Goal: Task Accomplishment & Management: Complete application form

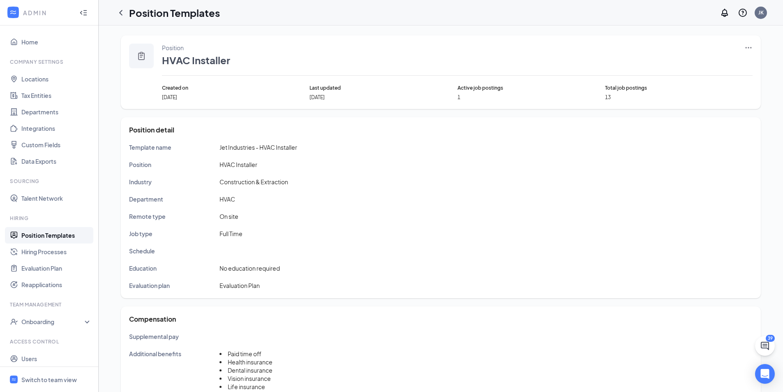
click at [749, 48] on icon "Ellipses" at bounding box center [748, 48] width 8 height 8
click at [697, 67] on span "Edit" at bounding box center [710, 64] width 71 height 9
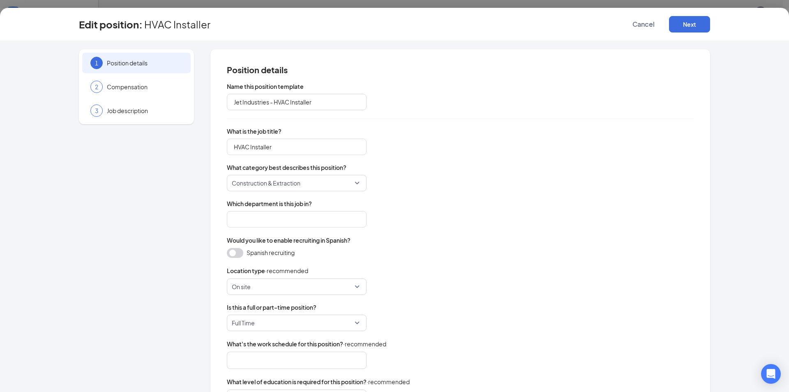
type input "HVAC"
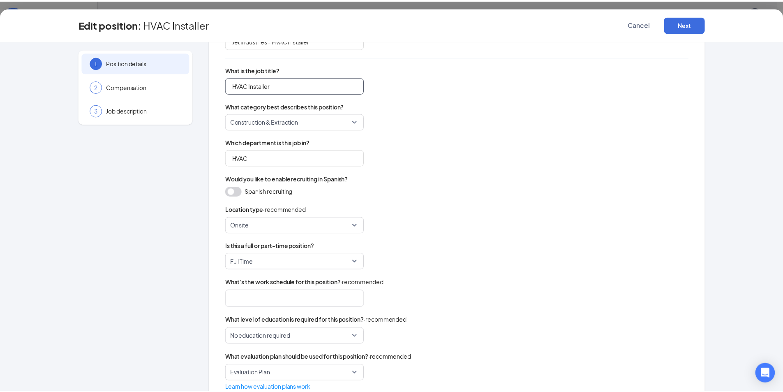
scroll to position [86, 0]
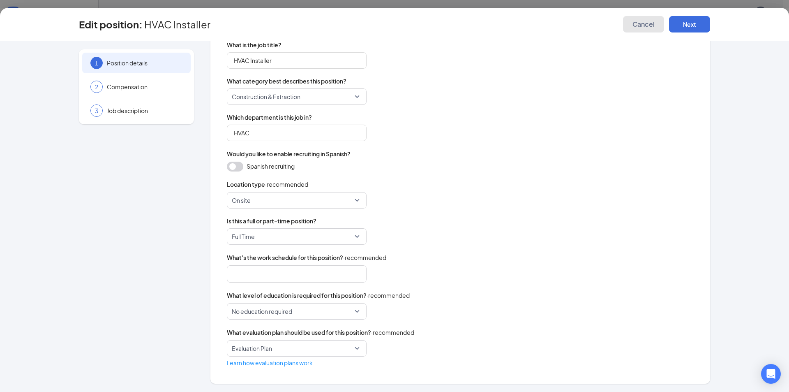
click at [633, 26] on span "Cancel" at bounding box center [644, 24] width 22 height 8
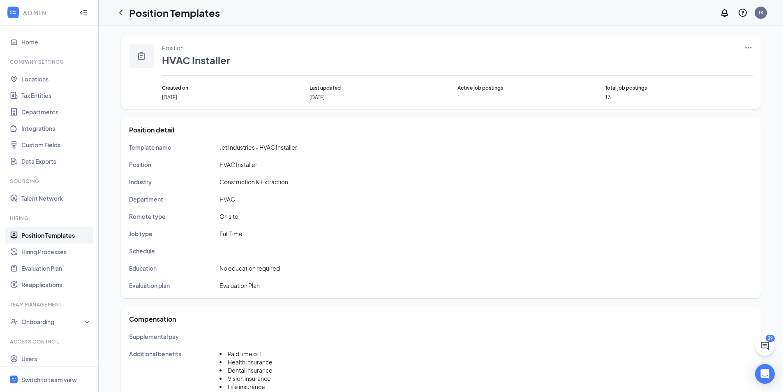
click at [749, 49] on icon "Ellipses" at bounding box center [748, 48] width 8 height 8
click at [694, 67] on span "Edit" at bounding box center [710, 64] width 71 height 9
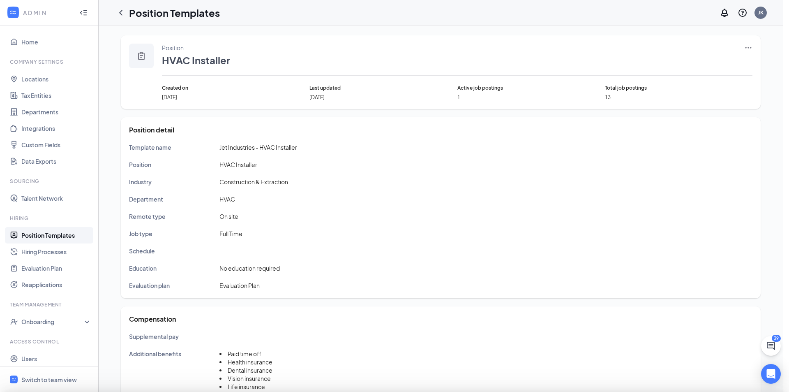
type input "HVAC"
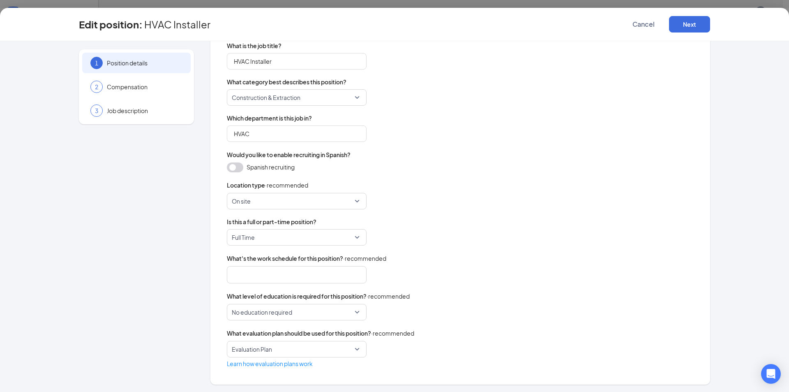
scroll to position [86, 0]
click at [698, 29] on button "Next" at bounding box center [689, 24] width 41 height 16
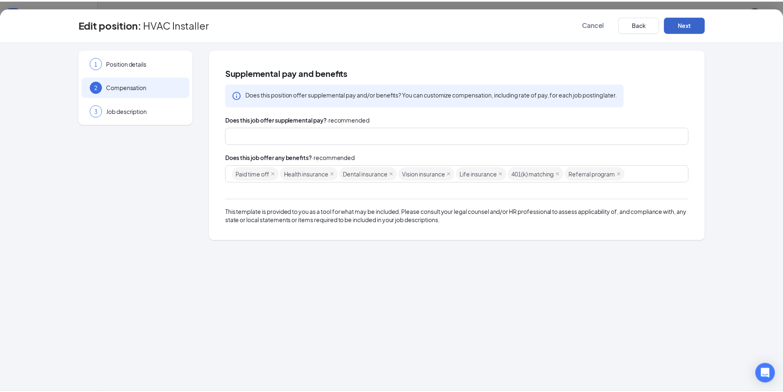
scroll to position [0, 0]
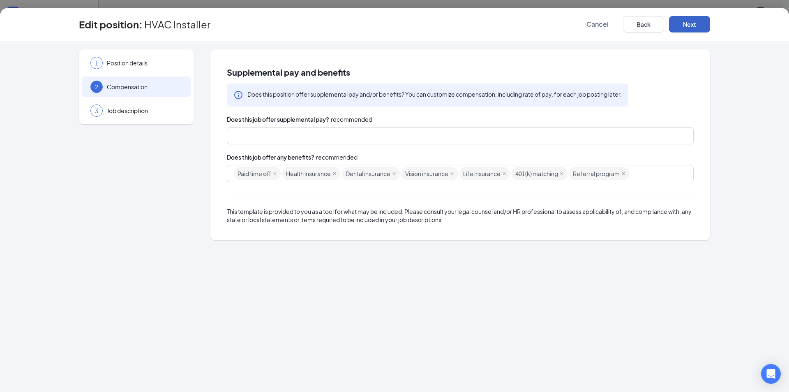
click at [698, 29] on button "Next" at bounding box center [689, 24] width 41 height 16
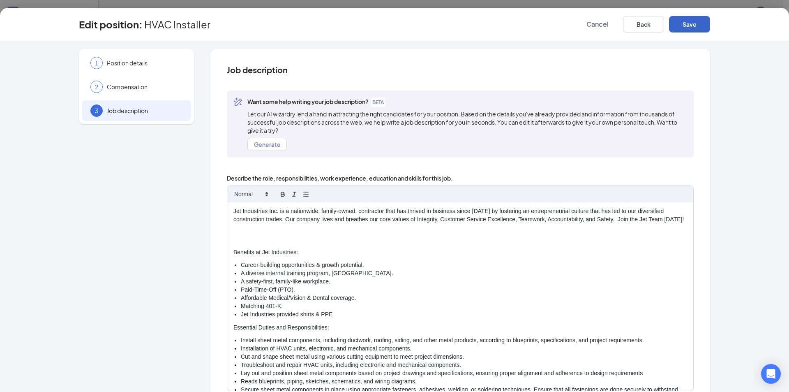
click at [696, 25] on button "Save" at bounding box center [689, 24] width 41 height 16
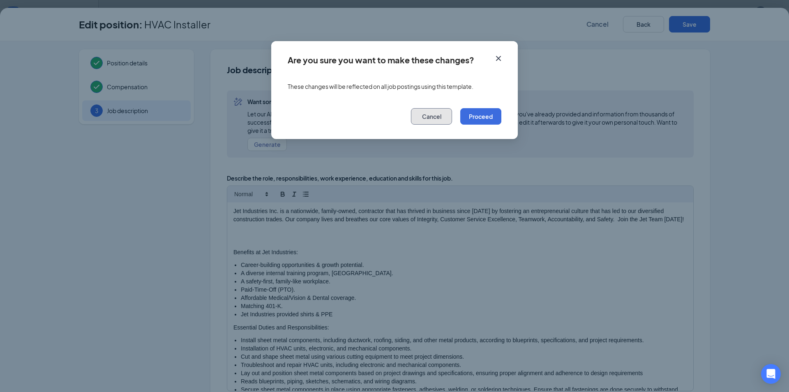
click at [437, 113] on button "Cancel" at bounding box center [431, 116] width 41 height 16
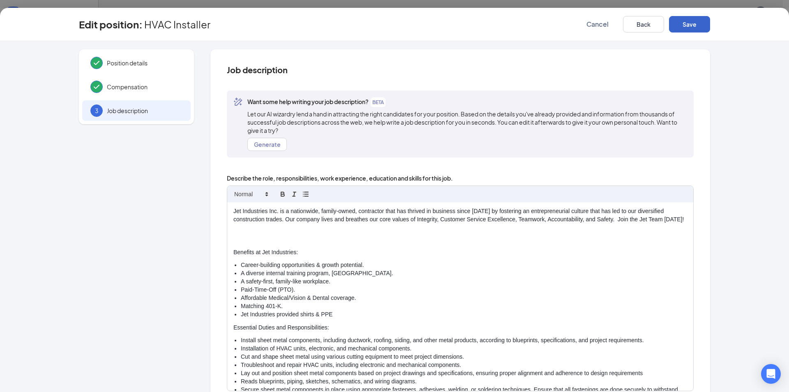
click at [684, 23] on button "Save" at bounding box center [689, 24] width 41 height 16
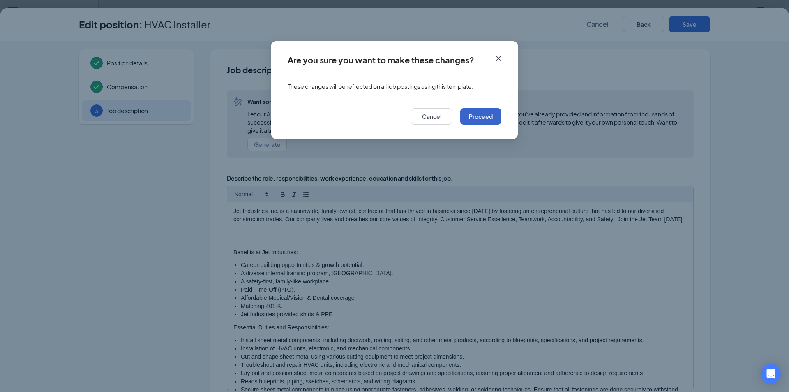
click at [486, 113] on button "Proceed" at bounding box center [480, 116] width 41 height 16
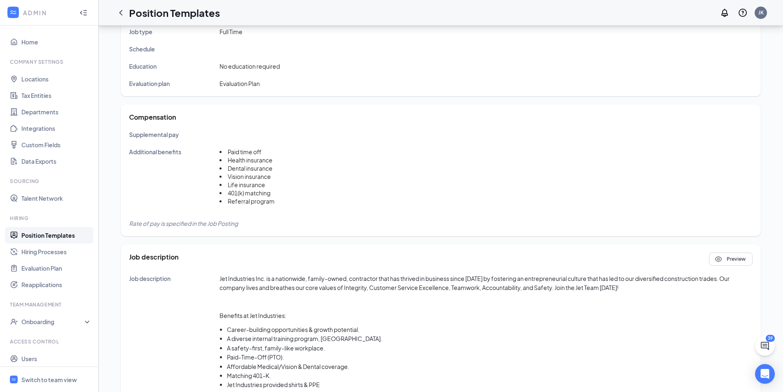
scroll to position [37, 0]
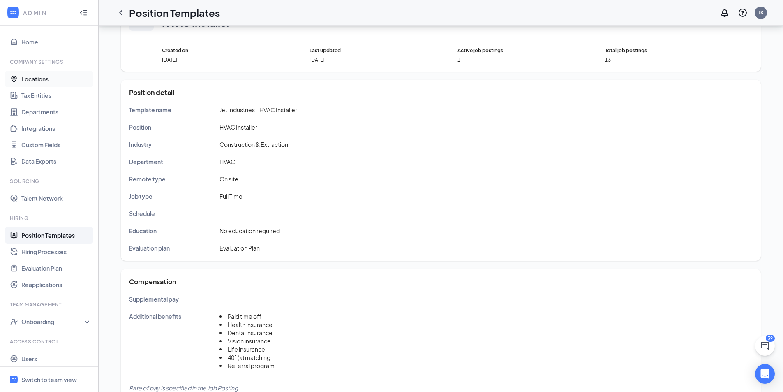
click at [35, 81] on link "Locations" at bounding box center [56, 79] width 70 height 16
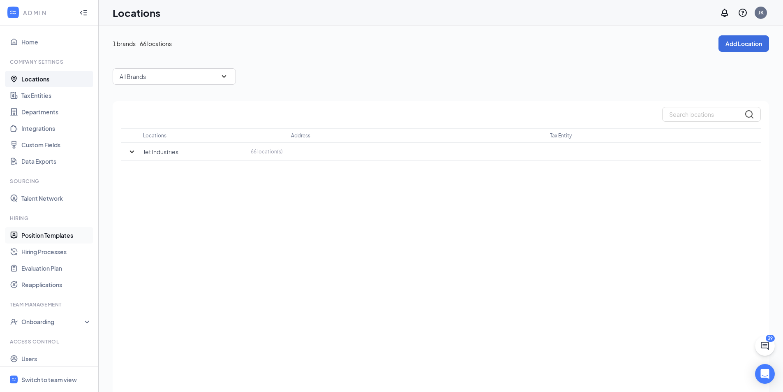
click at [38, 237] on link "Position Templates" at bounding box center [56, 235] width 70 height 16
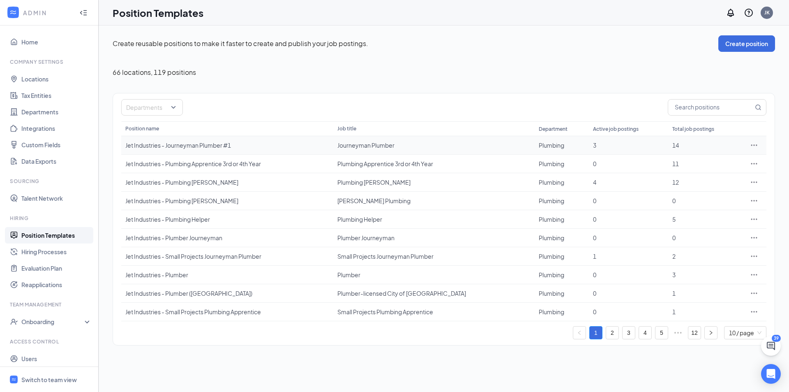
click at [756, 144] on icon "Ellipses" at bounding box center [754, 145] width 8 height 8
click at [704, 165] on span "Edit" at bounding box center [716, 161] width 71 height 9
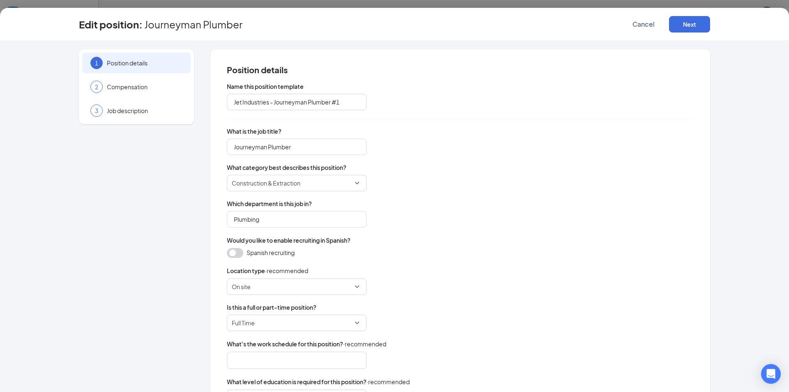
type input "Jet Industries - Journeyman Plumber #1"
type input "Journeyman Plumber"
type input "Plumbing"
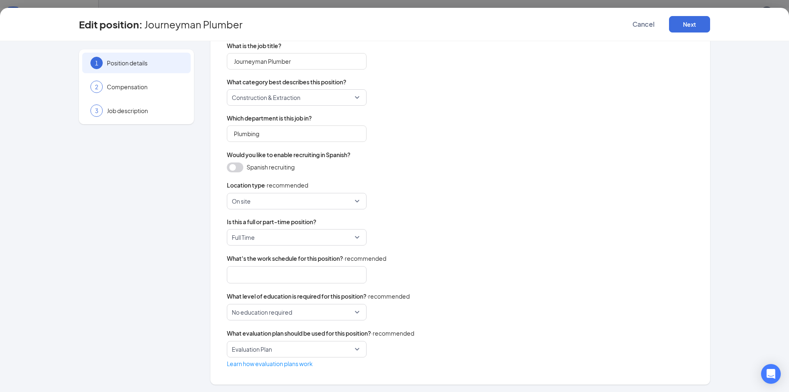
scroll to position [86, 0]
click at [696, 20] on button "Next" at bounding box center [689, 24] width 41 height 16
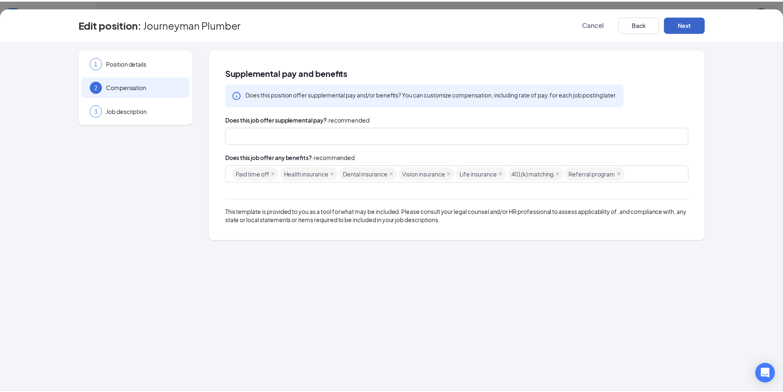
scroll to position [0, 0]
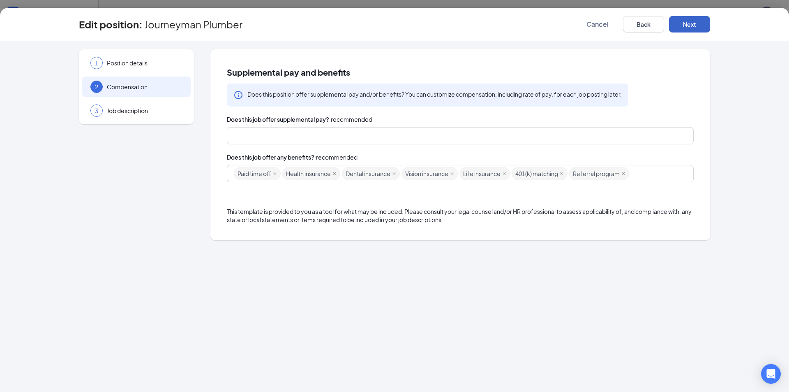
click at [698, 21] on button "Next" at bounding box center [689, 24] width 41 height 16
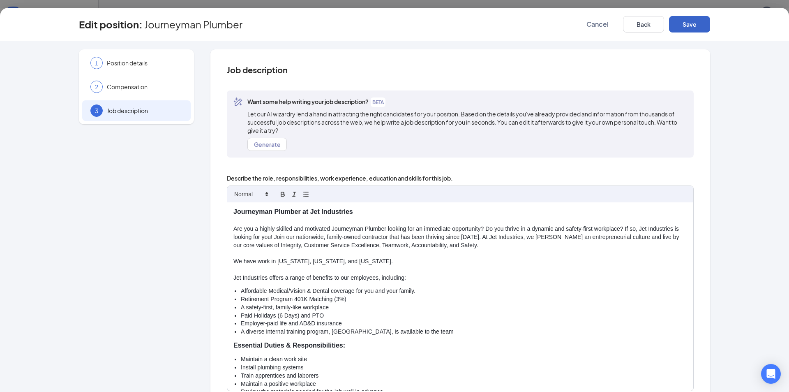
click at [697, 21] on button "Save" at bounding box center [689, 24] width 41 height 16
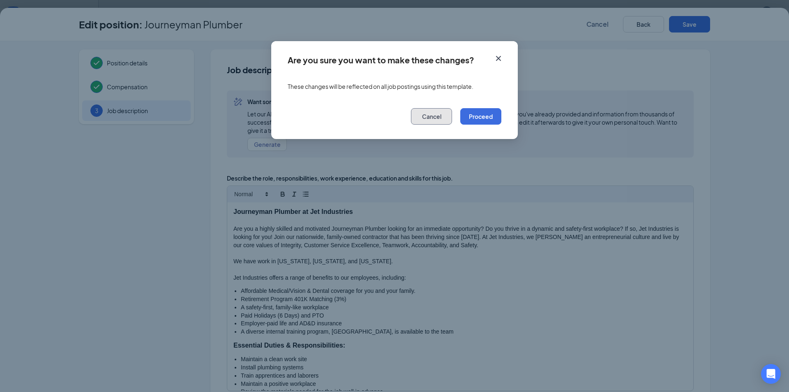
click at [425, 118] on button "Cancel" at bounding box center [431, 116] width 41 height 16
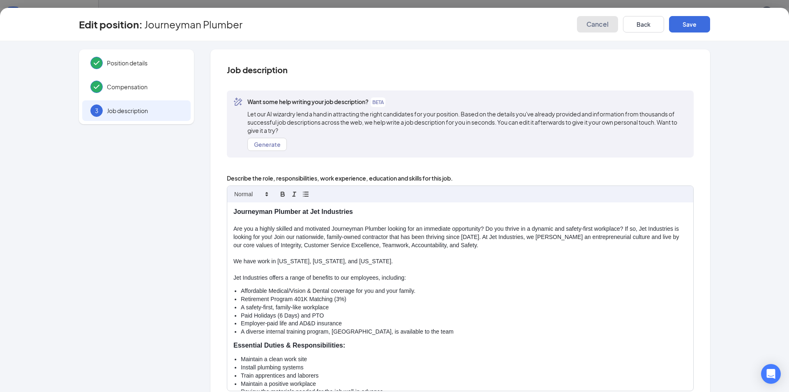
click at [594, 31] on button "Cancel" at bounding box center [597, 24] width 41 height 16
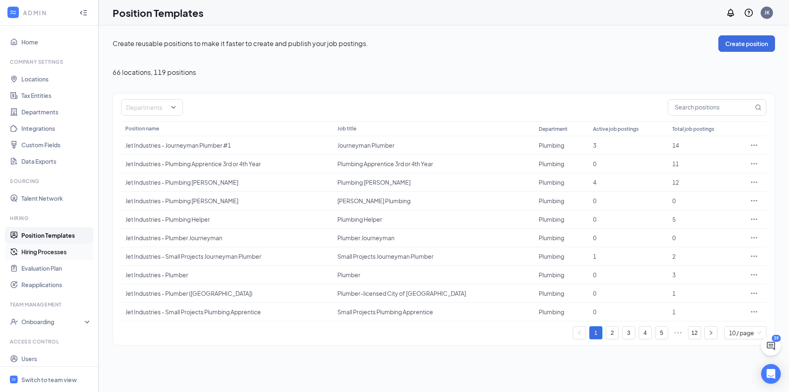
click at [56, 255] on link "Hiring Processes" at bounding box center [56, 251] width 70 height 16
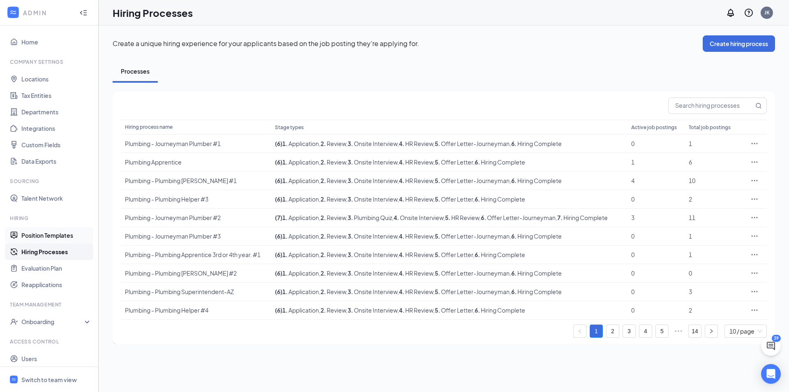
click at [53, 237] on link "Position Templates" at bounding box center [56, 235] width 70 height 16
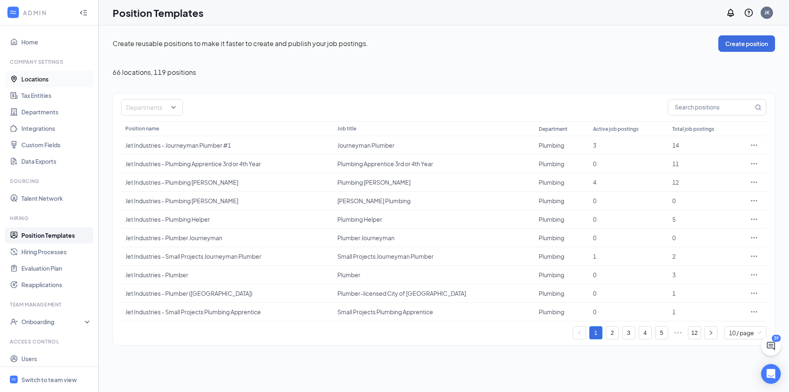
click at [48, 78] on link "Locations" at bounding box center [56, 79] width 70 height 16
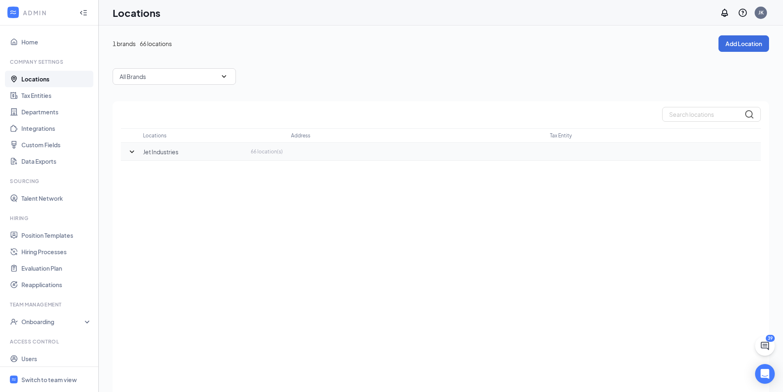
click at [160, 155] on p "Jet Industries" at bounding box center [160, 152] width 35 height 8
click at [131, 152] on icon "SmallChevronDown" at bounding box center [132, 152] width 10 height 10
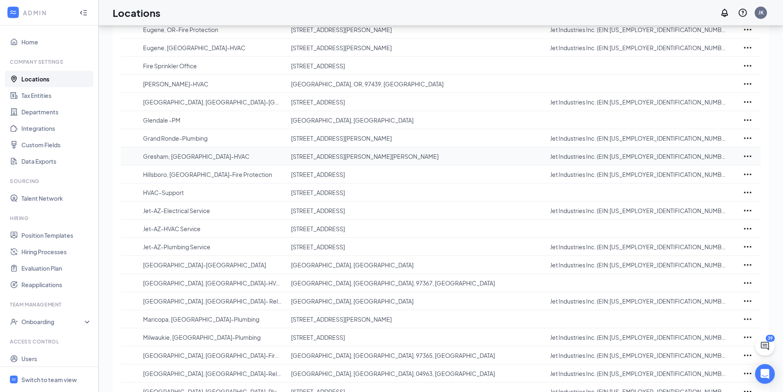
scroll to position [576, 0]
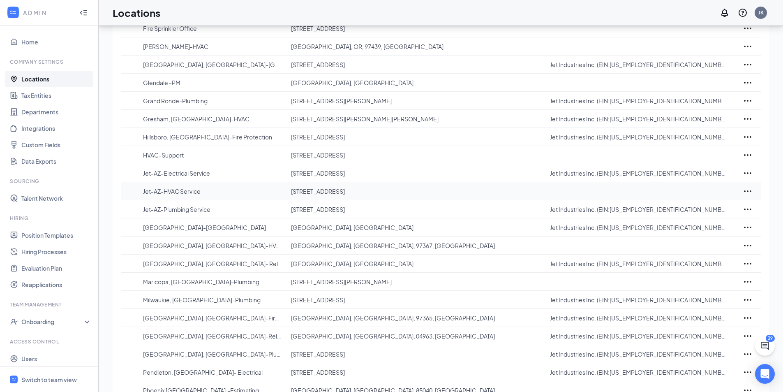
drag, startPoint x: 407, startPoint y: 191, endPoint x: 284, endPoint y: 197, distance: 123.0
click at [284, 197] on tr "Jet-AZ-HVAC Service 4840 S 35th St, Phoenix, AZ 85040, USA" at bounding box center [441, 191] width 640 height 18
copy tr "4840 S 35th St, Phoenix, AZ 85040, USA"
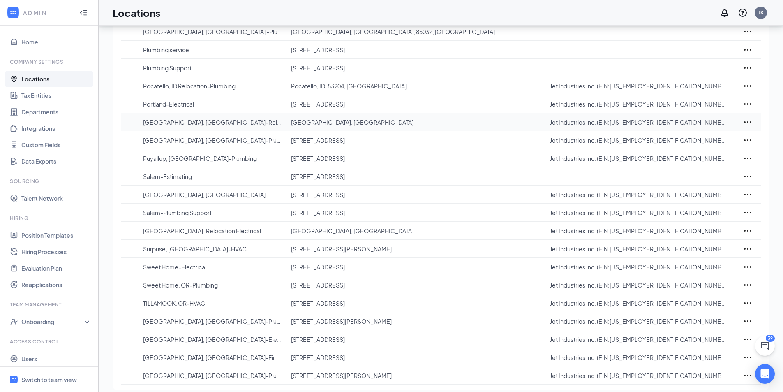
scroll to position [978, 0]
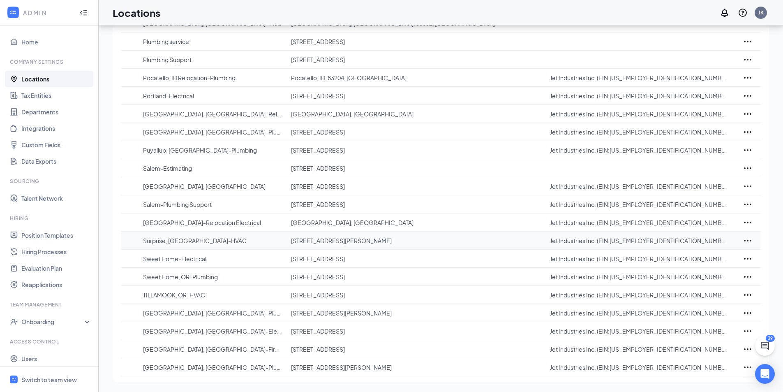
click at [749, 240] on icon "Ellipses" at bounding box center [748, 241] width 10 height 10
click at [696, 263] on p "Edit" at bounding box center [711, 265] width 69 height 8
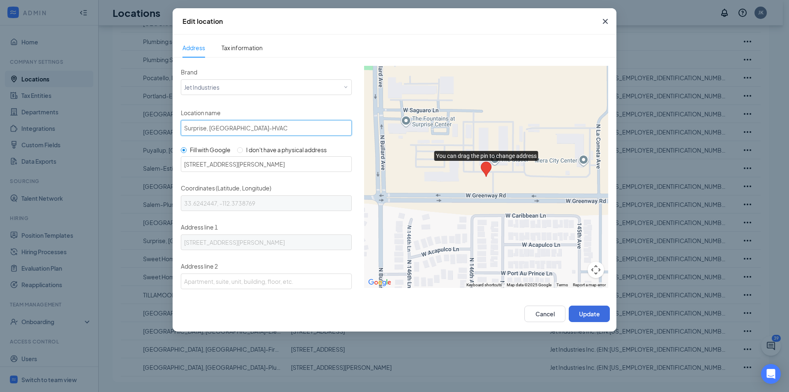
click at [247, 130] on input "Surprise, AZ-HVAC" at bounding box center [266, 128] width 171 height 16
click at [210, 128] on input "Surprise, AZ-HVAC" at bounding box center [266, 128] width 171 height 16
drag, startPoint x: 219, startPoint y: 127, endPoint x: 174, endPoint y: 130, distance: 45.4
click at [174, 130] on div "Brand Select a brand Jet Industries Location name Surprise, AZ-HVAC Fill with G…" at bounding box center [395, 177] width 444 height 238
type input "[US_STATE]-HVAC"
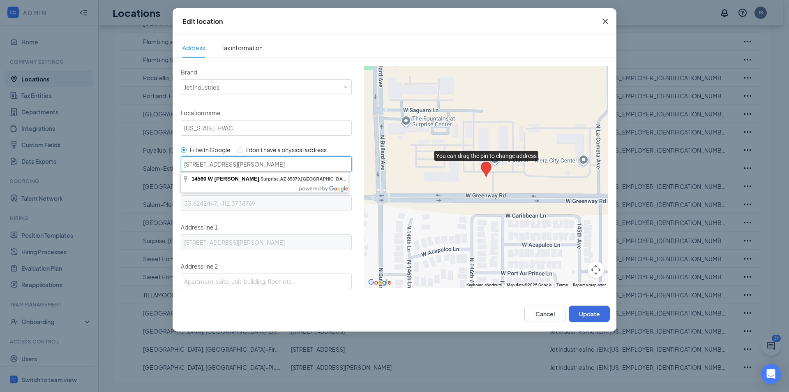
drag, startPoint x: 263, startPoint y: 165, endPoint x: 148, endPoint y: 164, distance: 115.5
click at [148, 164] on div "Edit location Address Tax information Brand Select a brand Jet Industries Locat…" at bounding box center [394, 196] width 789 height 392
paste input "4840 S 35th St, Phoenix, AZ 85040"
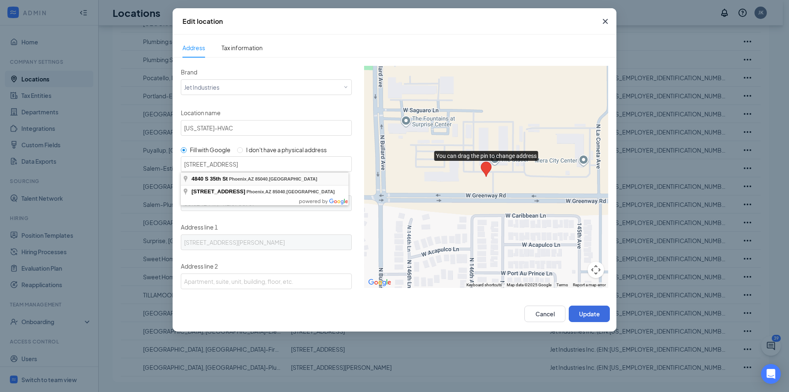
type input "4840 S 35th St, Phoenix, AZ 85040, USA"
type input "33.4018688, -112.0075125"
type input "4840 S 35th St"
type input "Phoenix"
type input "85040"
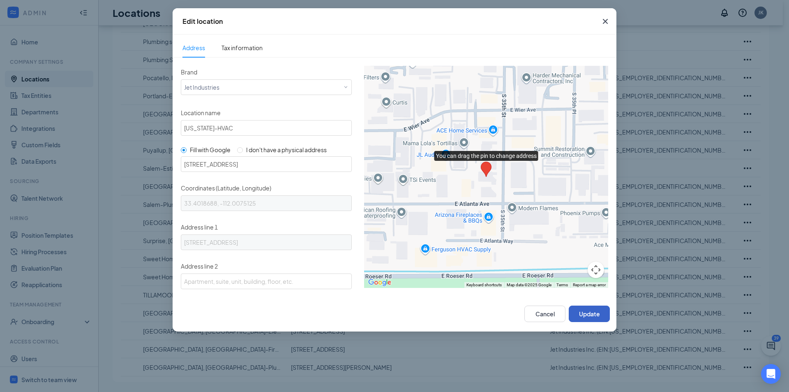
click at [595, 310] on button "Update" at bounding box center [589, 313] width 41 height 16
click at [304, 169] on input "4840 S 35th St, Phoenix, AZ 85040, USA" at bounding box center [266, 164] width 171 height 16
click at [582, 313] on button "Update" at bounding box center [589, 313] width 41 height 16
click at [546, 314] on button "Cancel" at bounding box center [545, 313] width 41 height 16
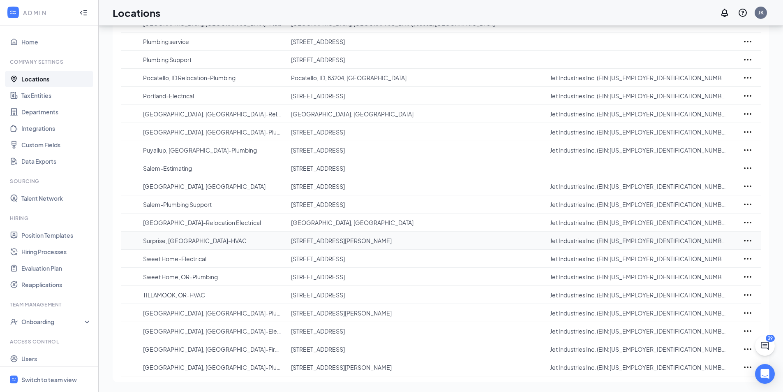
click at [749, 240] on icon "Ellipses" at bounding box center [748, 241] width 10 height 10
click at [696, 288] on div "Delete" at bounding box center [711, 283] width 82 height 18
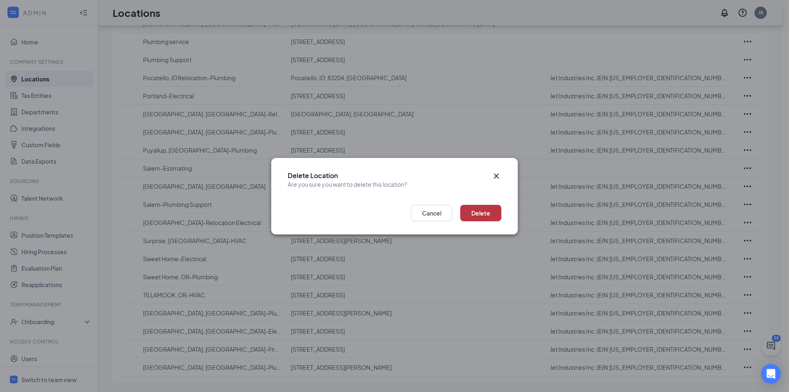
click at [493, 213] on button "Delete" at bounding box center [480, 213] width 41 height 16
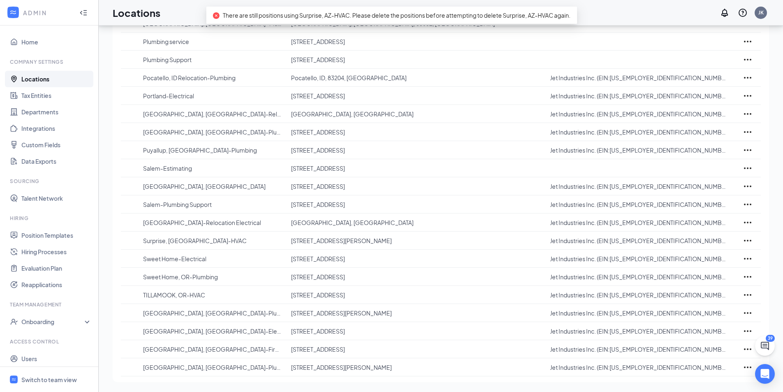
click at [516, 20] on div "There are still positions using Surprise, AZ-HVAC. Please delete the positions …" at bounding box center [391, 15] width 371 height 17
click at [35, 235] on link "Position Templates" at bounding box center [56, 235] width 70 height 16
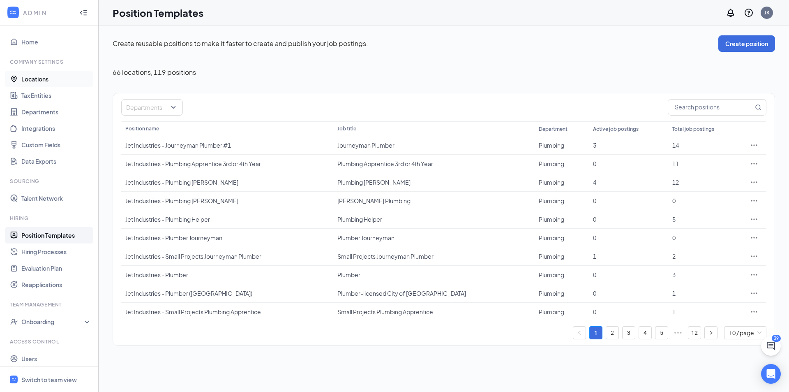
click at [31, 81] on link "Locations" at bounding box center [56, 79] width 70 height 16
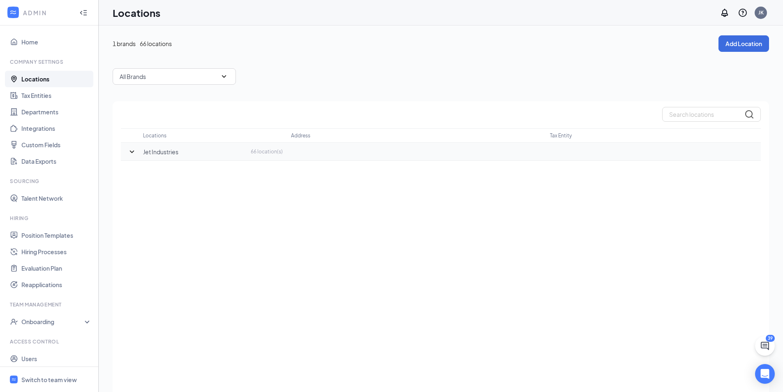
click at [132, 154] on icon "SmallChevronDown" at bounding box center [132, 152] width 10 height 10
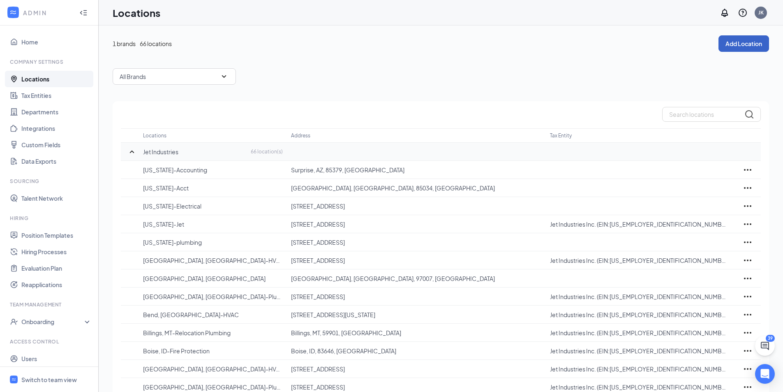
click at [748, 45] on button "Add Location" at bounding box center [744, 43] width 51 height 16
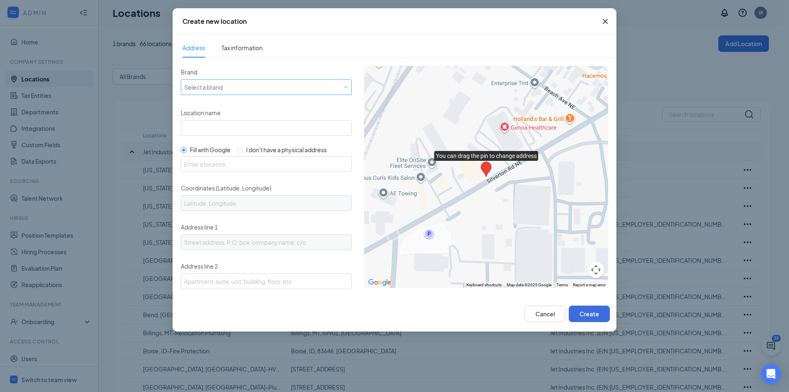
click at [227, 93] on div "Select a brand" at bounding box center [266, 87] width 171 height 16
click at [223, 106] on div "Jet Industries" at bounding box center [265, 103] width 162 height 8
drag, startPoint x: 192, startPoint y: 126, endPoint x: 199, endPoint y: 127, distance: 7.4
click at [199, 127] on input "Location name" at bounding box center [266, 128] width 171 height 16
type input "[US_STATE]-HVAC"
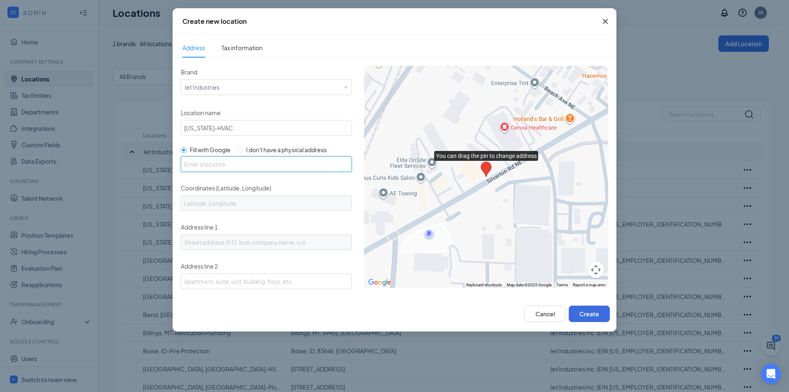
drag, startPoint x: 192, startPoint y: 166, endPoint x: 214, endPoint y: 169, distance: 22.8
click at [192, 166] on input "text" at bounding box center [266, 164] width 171 height 16
paste input "4840 S 35th St, Phoenix, AZ 85040, USA"
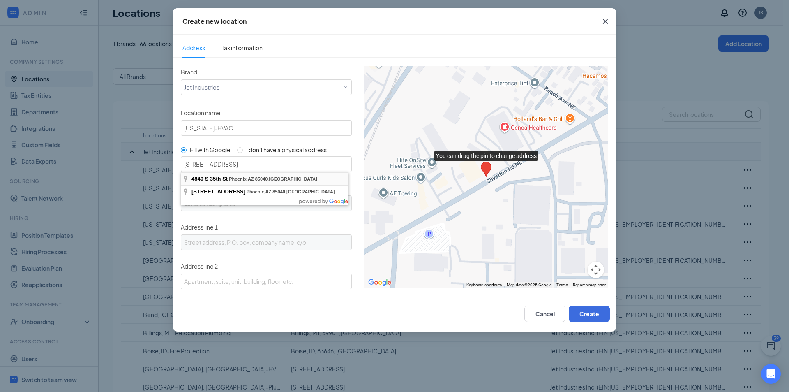
type input "4840 S 35th St, Phoenix, AZ 85040, USA"
type input "33.4018688, -112.0075125"
type input "4840 S 35th St"
type input "Phoenix"
type input "AZ"
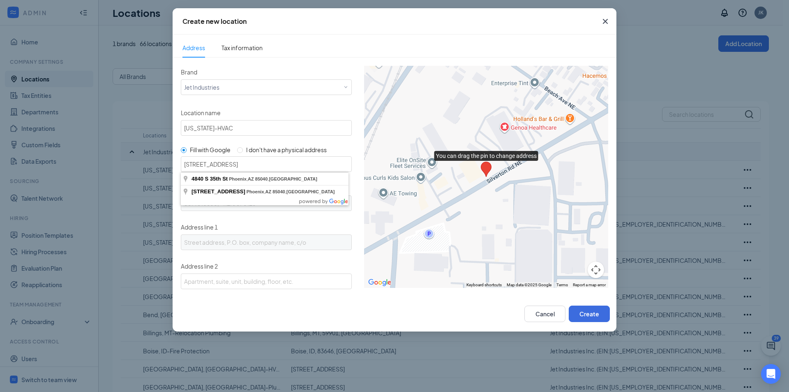
type input "85040"
type input "US"
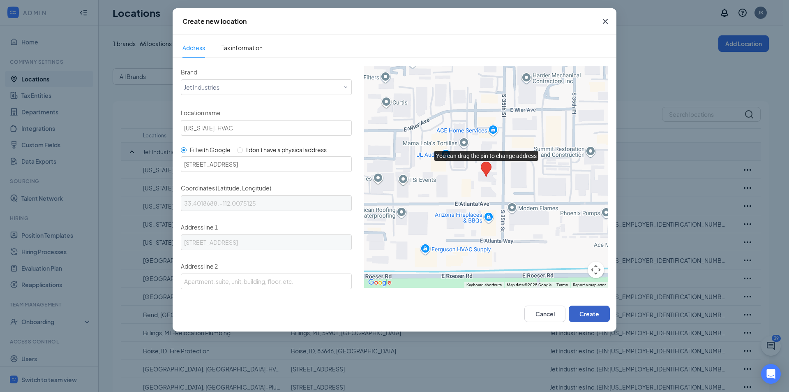
click at [602, 310] on button "Create" at bounding box center [589, 313] width 41 height 16
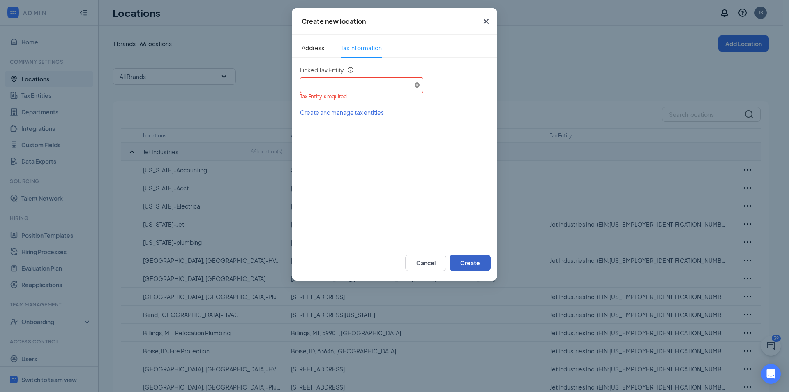
click at [417, 84] on span at bounding box center [417, 85] width 5 height 5
click at [417, 86] on span at bounding box center [417, 85] width 5 height 5
click at [406, 85] on div "Select an existing tax entity" at bounding box center [359, 85] width 113 height 10
click at [400, 108] on span "Jet Industries Inc. (EIN: 930682364)" at bounding box center [398, 108] width 183 height 8
click at [473, 265] on button "Create" at bounding box center [470, 262] width 41 height 16
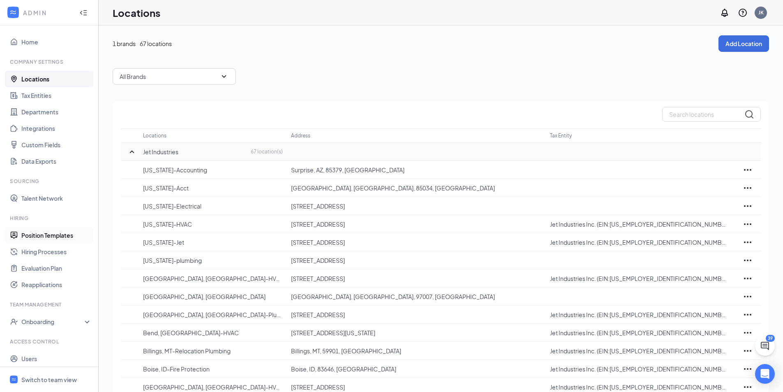
click at [44, 236] on link "Position Templates" at bounding box center [56, 235] width 70 height 16
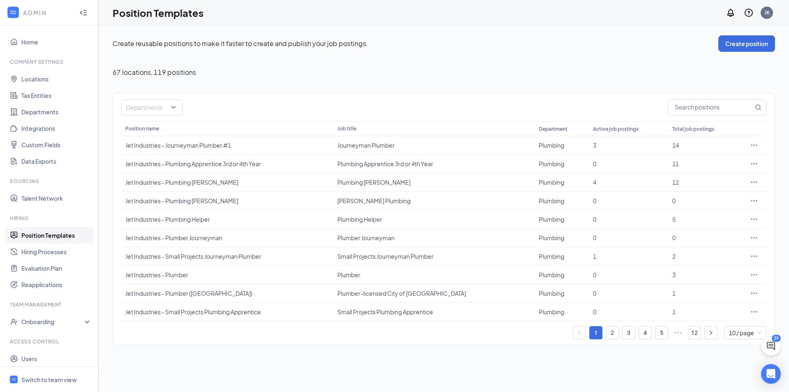
click at [58, 235] on link "Position Templates" at bounding box center [56, 235] width 70 height 16
click at [757, 41] on button "Create position" at bounding box center [747, 43] width 57 height 16
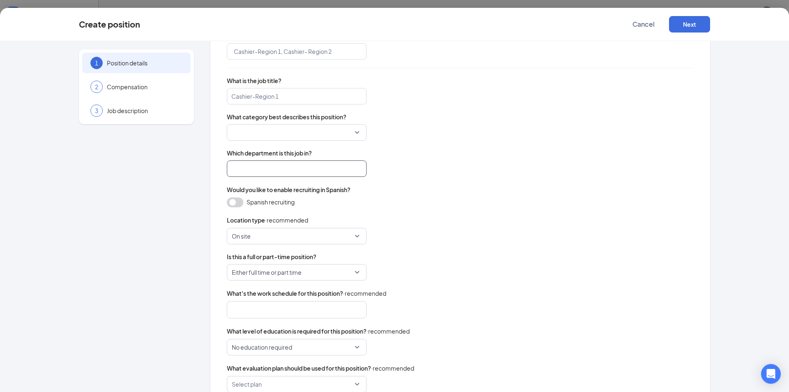
scroll to position [82, 0]
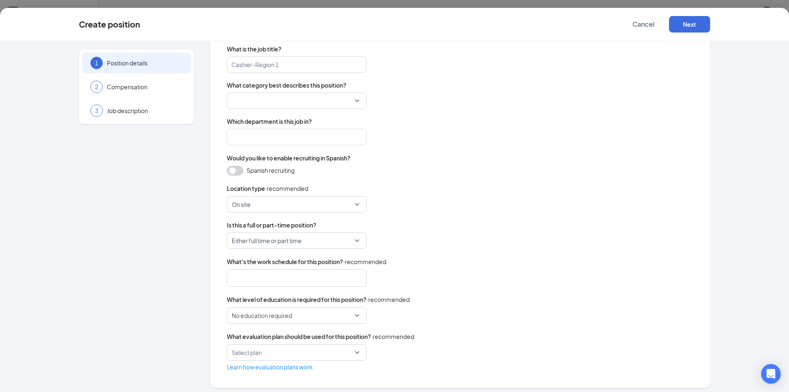
click at [354, 103] on div at bounding box center [297, 100] width 140 height 16
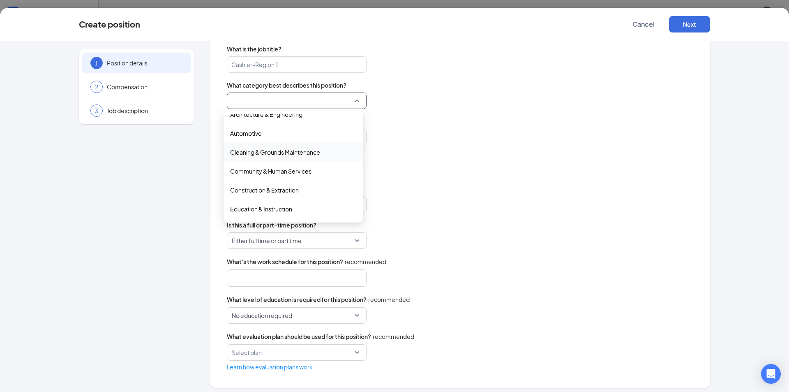
scroll to position [41, 0]
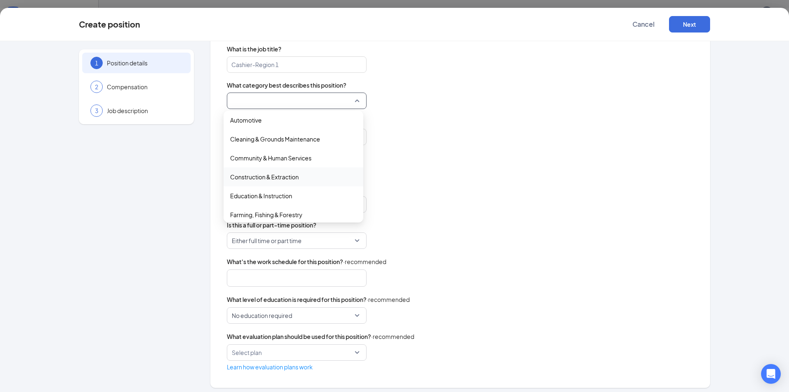
click at [302, 180] on span "Construction & Extraction" at bounding box center [293, 176] width 127 height 9
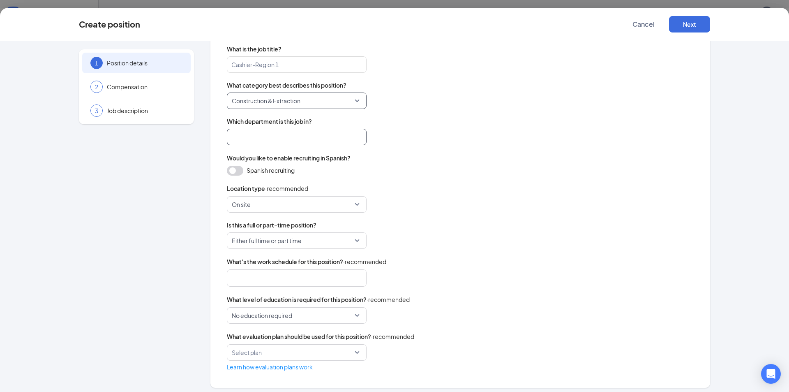
click at [290, 141] on input "search" at bounding box center [297, 137] width 140 height 16
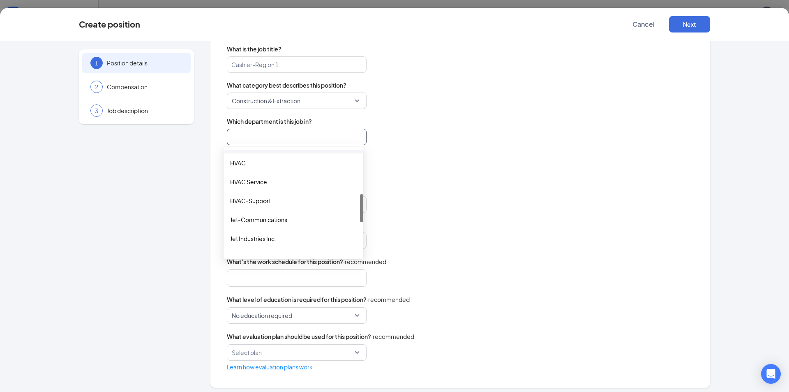
scroll to position [164, 0]
click at [254, 202] on div "HVAC" at bounding box center [293, 203] width 127 height 9
type input "HVAC"
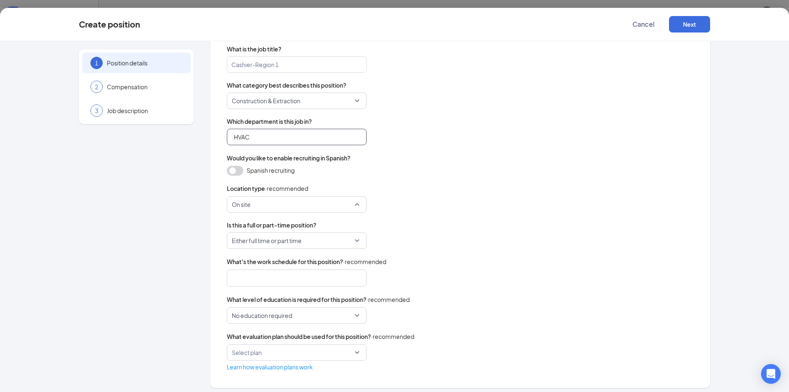
click at [275, 206] on span "On site" at bounding box center [293, 204] width 123 height 16
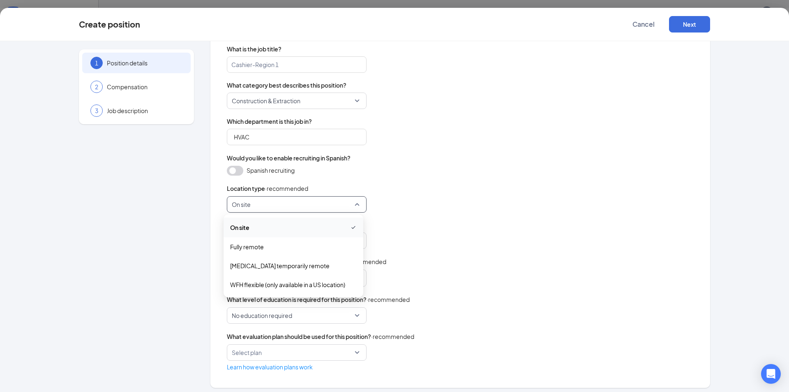
click at [273, 226] on span "On site" at bounding box center [293, 227] width 127 height 10
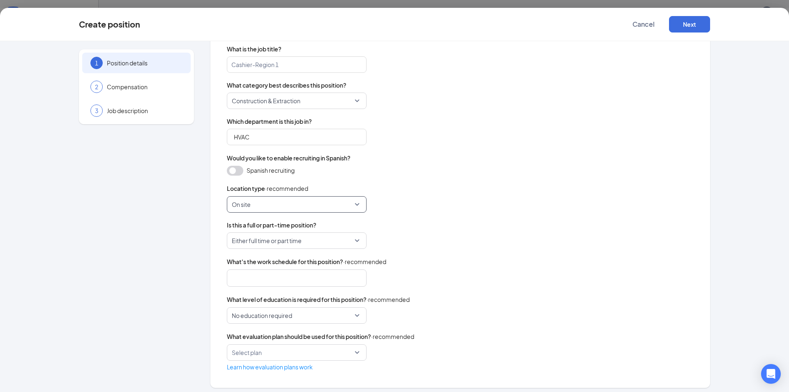
click at [275, 244] on span "Either full time or part time" at bounding box center [267, 241] width 70 height 16
click at [273, 261] on span "Full Time" at bounding box center [293, 263] width 127 height 9
click at [468, 213] on div "Name this position template What is the job title? Cashier-Region 1 What catego…" at bounding box center [460, 185] width 467 height 371
click at [285, 360] on input "search" at bounding box center [294, 352] width 124 height 16
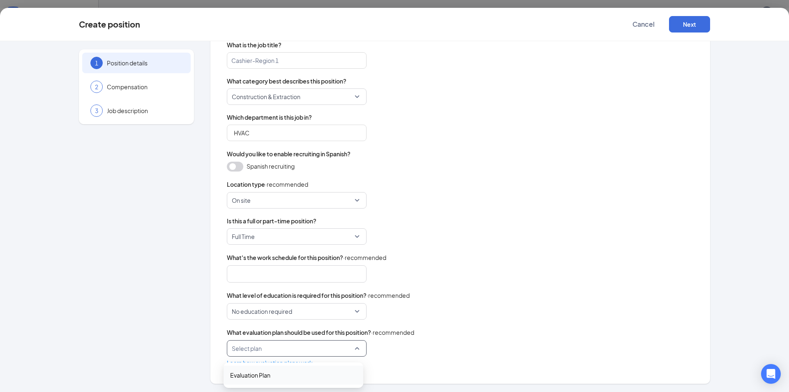
click at [491, 284] on div "Name this position template What is the job title? Cashier-Region 1 What catego…" at bounding box center [460, 181] width 467 height 371
click at [466, 290] on div "Name this position template What is the job title? Cashier-Region 1 What catego…" at bounding box center [460, 181] width 467 height 371
click at [484, 261] on div "What's the work schedule for this position? · recommended" at bounding box center [460, 257] width 467 height 9
click at [278, 98] on span "Construction & Extraction" at bounding box center [266, 97] width 69 height 16
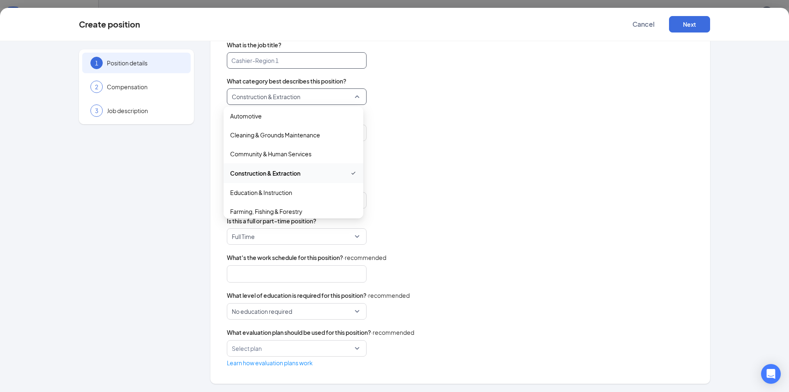
click at [282, 61] on input "search" at bounding box center [297, 60] width 140 height 16
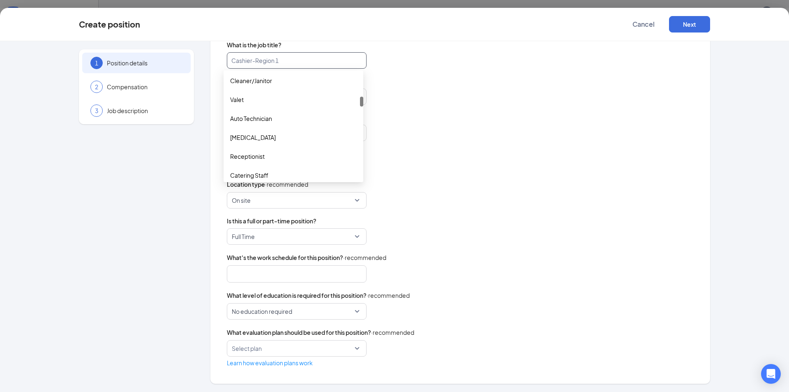
scroll to position [288, 0]
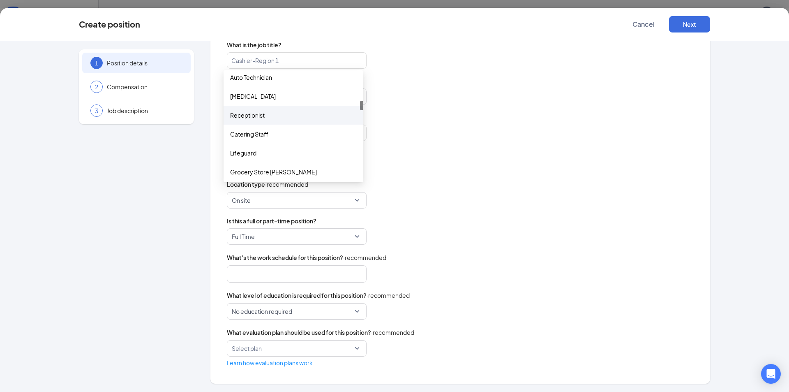
click at [528, 79] on span "What category best describes this position?" at bounding box center [460, 81] width 467 height 8
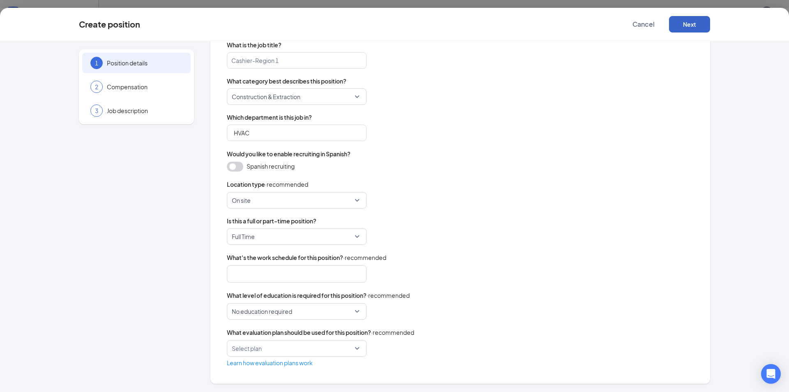
click at [691, 24] on button "Next" at bounding box center [689, 24] width 41 height 16
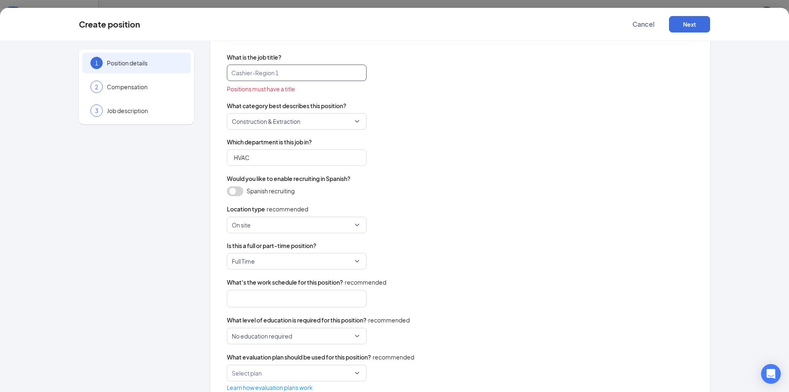
click at [296, 74] on input "search" at bounding box center [297, 73] width 140 height 16
drag, startPoint x: 265, startPoint y: 74, endPoint x: 216, endPoint y: 75, distance: 48.5
click at [216, 75] on div "Position details Name this position template Positions must have a name What is…" at bounding box center [460, 185] width 500 height 445
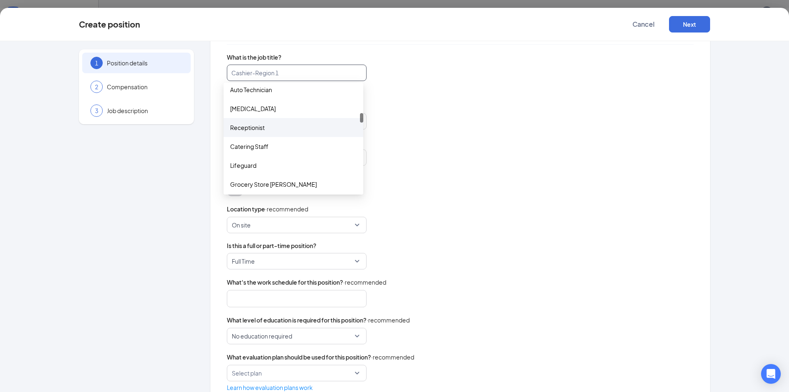
click at [295, 74] on input "search" at bounding box center [297, 73] width 140 height 16
drag, startPoint x: 295, startPoint y: 74, endPoint x: 227, endPoint y: 71, distance: 68.3
click at [227, 71] on input "search" at bounding box center [297, 73] width 140 height 16
paste input "HVAC Installer"
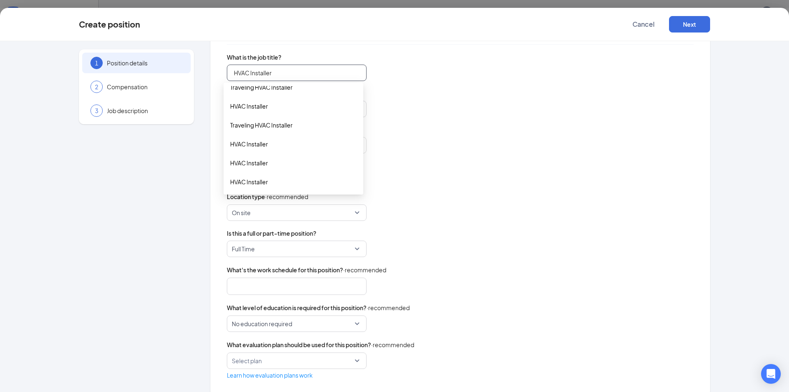
scroll to position [0, 0]
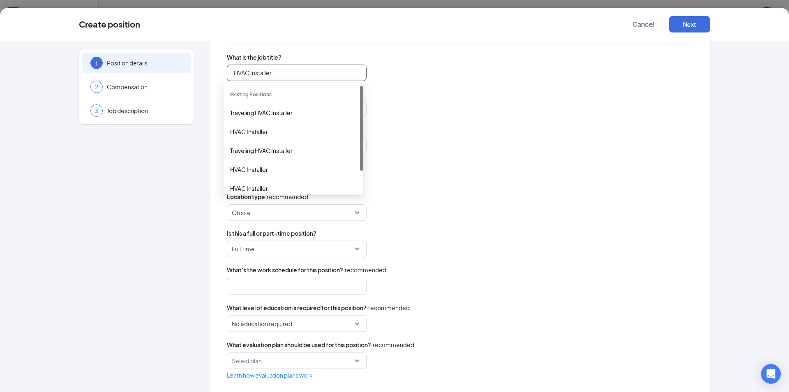
type input "HVAC Installer"
click at [427, 88] on div "Name this position template Positions must have a name What is the job title? H…" at bounding box center [460, 188] width 467 height 384
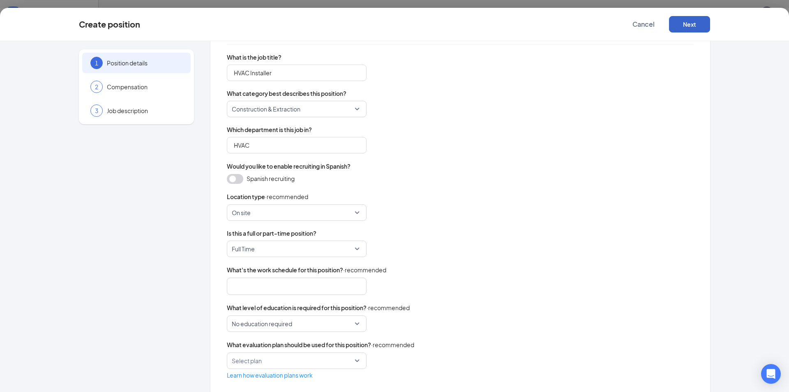
click at [701, 28] on button "Next" at bounding box center [689, 24] width 41 height 16
click at [694, 24] on button "Next" at bounding box center [689, 24] width 41 height 16
click at [644, 25] on span "Cancel" at bounding box center [644, 24] width 22 height 8
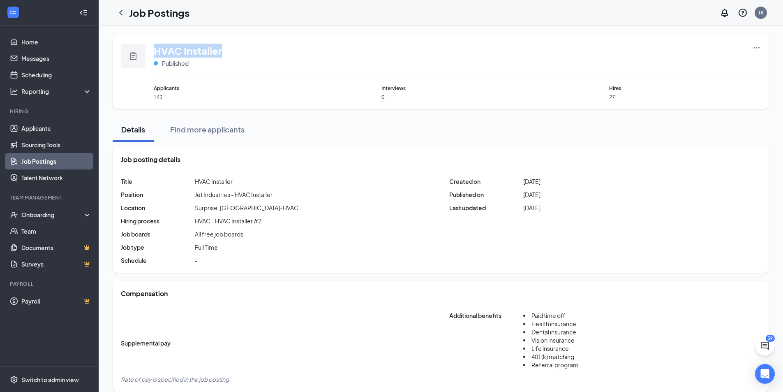
drag, startPoint x: 229, startPoint y: 54, endPoint x: 166, endPoint y: 53, distance: 62.9
click at [155, 57] on div "HVAC Installer Published" at bounding box center [457, 60] width 607 height 32
copy span "HVAC Installer"
click at [758, 47] on icon "Ellipses" at bounding box center [757, 48] width 8 height 8
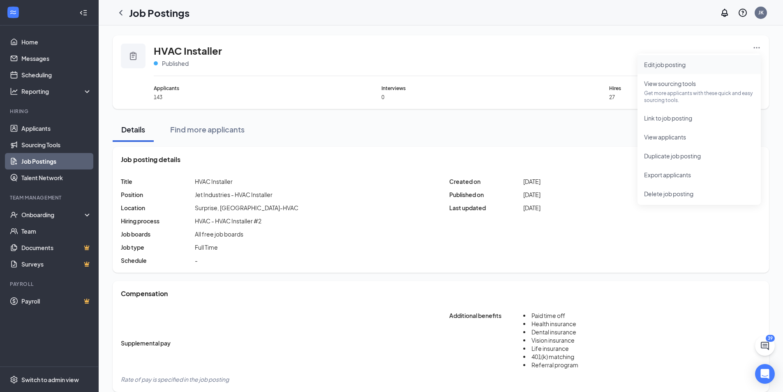
click at [698, 71] on li "Edit job posting" at bounding box center [699, 64] width 123 height 19
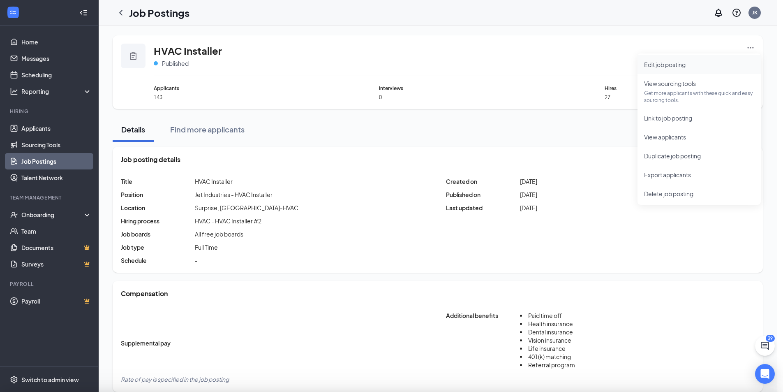
type input "HVAC Installer"
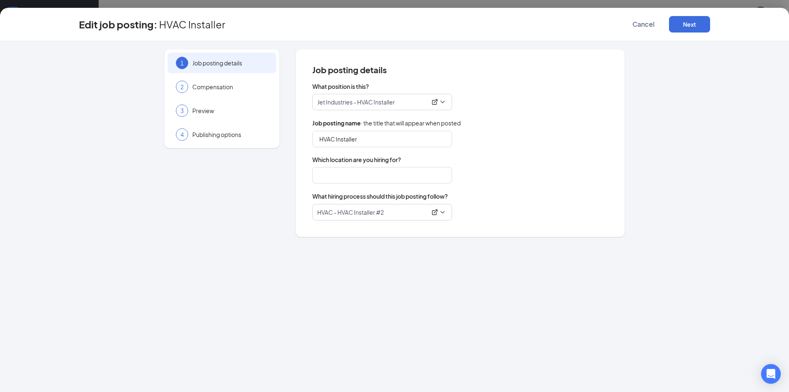
type input "Surprise, AZ-HVAC"
click at [385, 179] on input "Surprise, AZ-HVAC" at bounding box center [382, 175] width 140 height 16
click at [490, 195] on div "What hiring process should this job posting follow?" at bounding box center [460, 196] width 296 height 9
drag, startPoint x: 640, startPoint y: 18, endPoint x: 567, endPoint y: 62, distance: 84.8
click at [640, 19] on button "Cancel" at bounding box center [643, 24] width 41 height 16
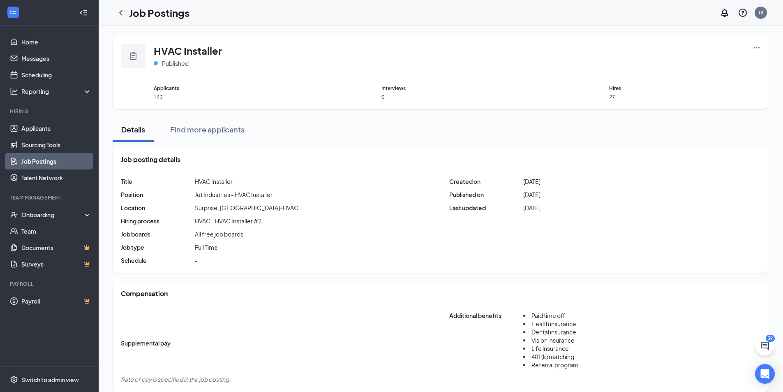
click at [759, 48] on icon "Ellipses" at bounding box center [757, 47] width 6 height 1
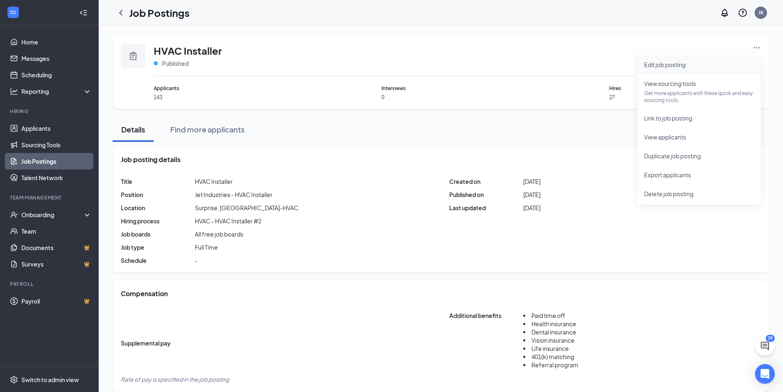
click at [678, 66] on span "Edit job posting" at bounding box center [665, 64] width 42 height 7
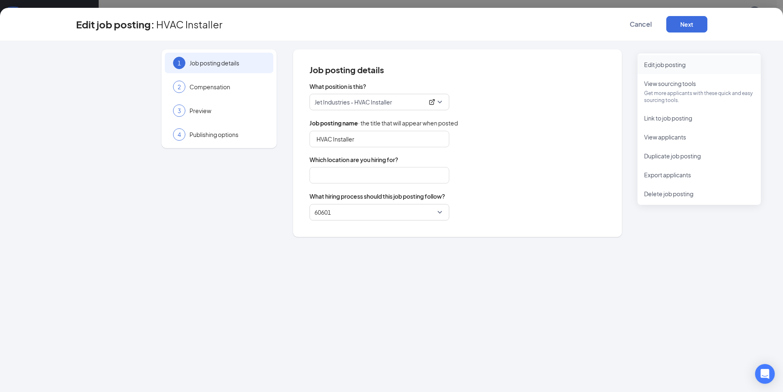
type input "HVAC Installer"
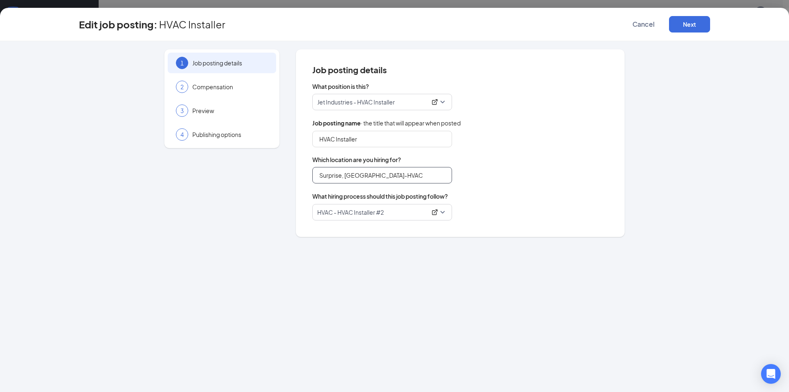
click at [381, 176] on input "Surprise, AZ-HVAC" at bounding box center [382, 175] width 140 height 16
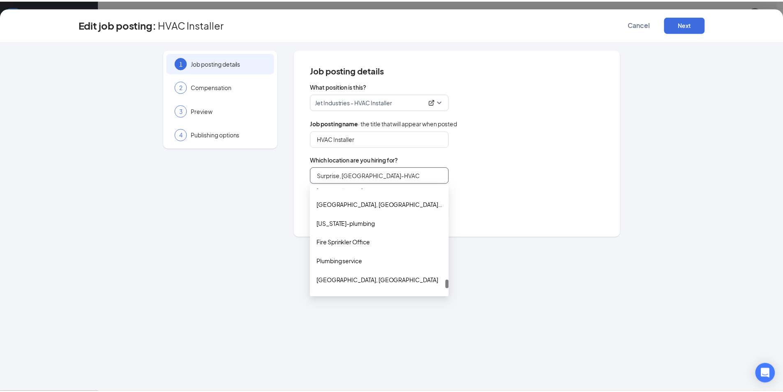
scroll to position [1181, 0]
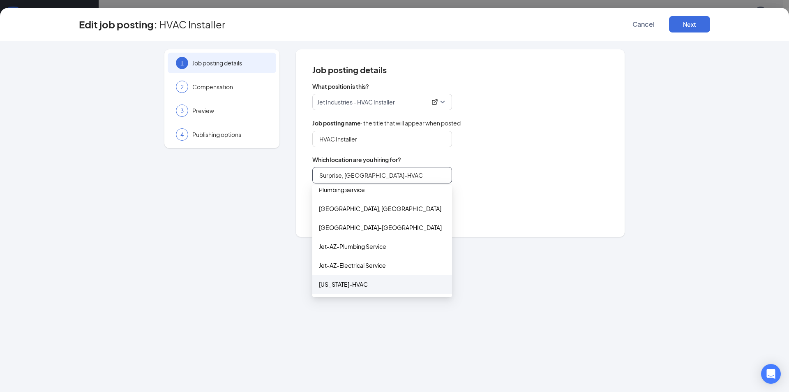
click at [365, 284] on div "[US_STATE]-HVAC" at bounding box center [382, 284] width 127 height 9
type input "[US_STATE]-HVAC"
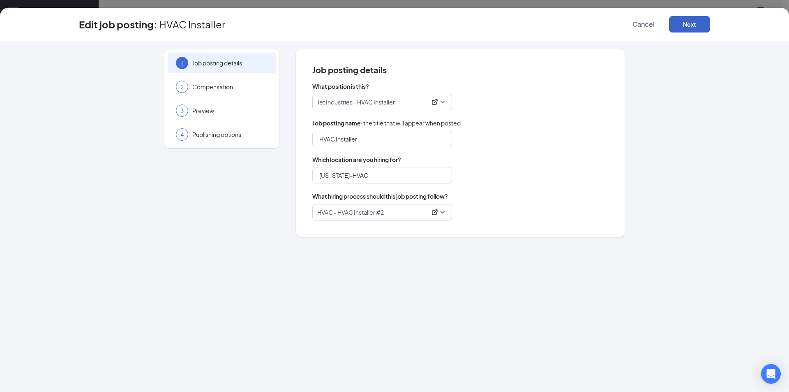
click at [694, 27] on button "Next" at bounding box center [689, 24] width 41 height 16
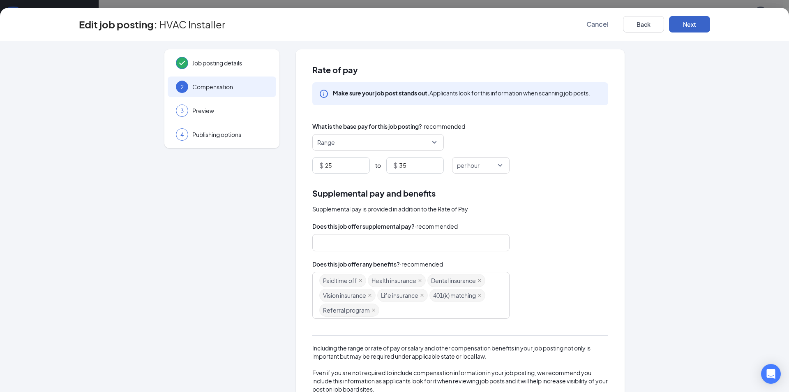
click at [694, 27] on button "Next" at bounding box center [689, 24] width 41 height 16
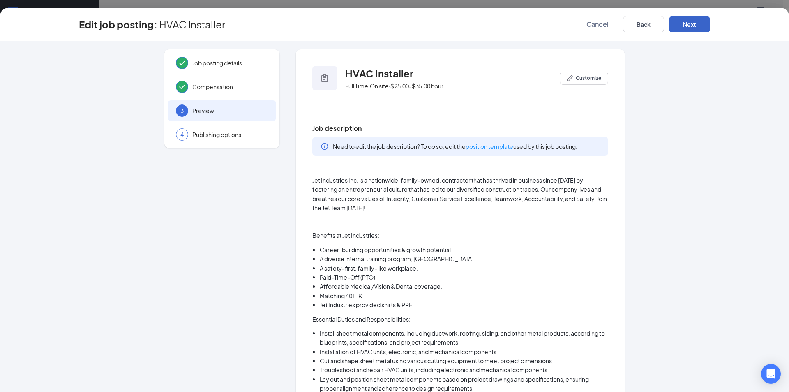
click at [695, 26] on button "Next" at bounding box center [689, 24] width 41 height 16
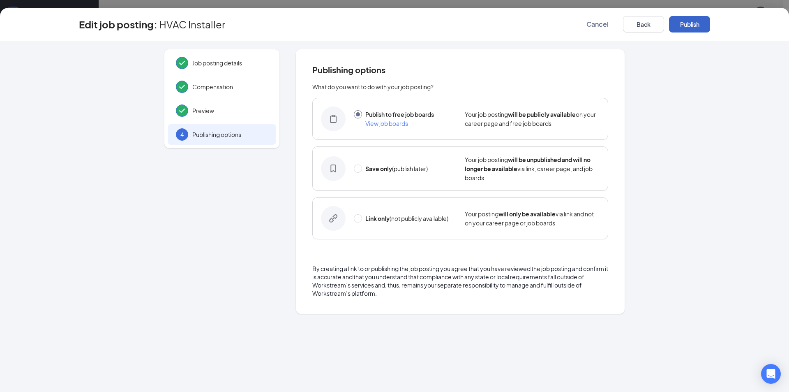
click at [695, 26] on button "Publish" at bounding box center [689, 24] width 41 height 16
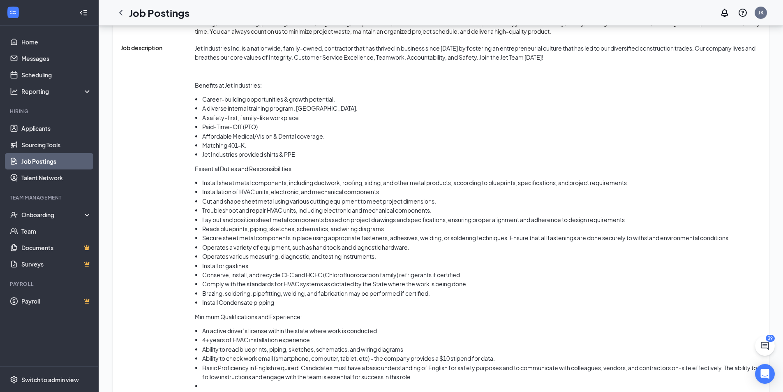
scroll to position [452, 0]
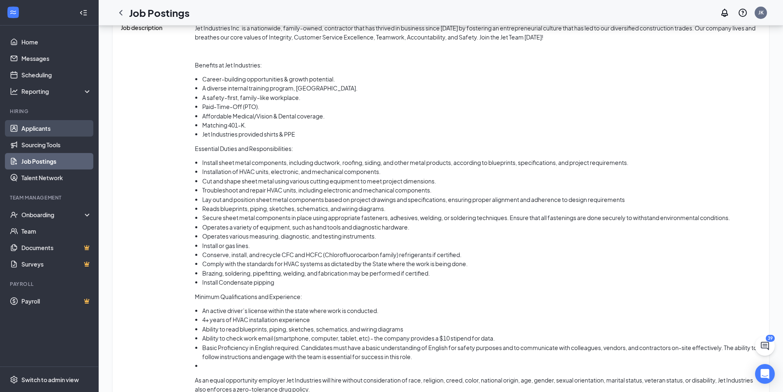
click at [32, 131] on link "Applicants" at bounding box center [56, 128] width 70 height 16
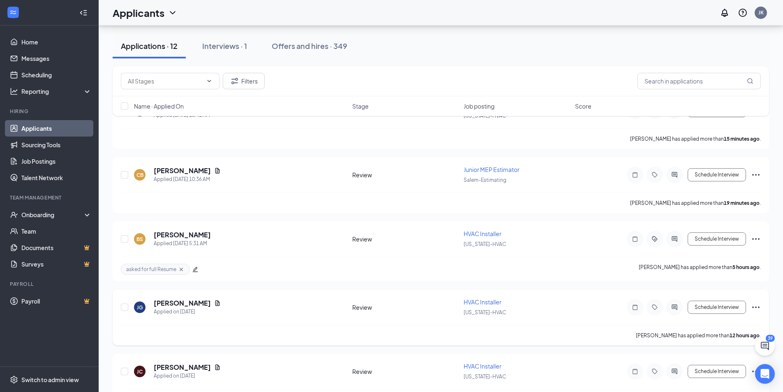
scroll to position [206, 0]
